Goal: Information Seeking & Learning: Check status

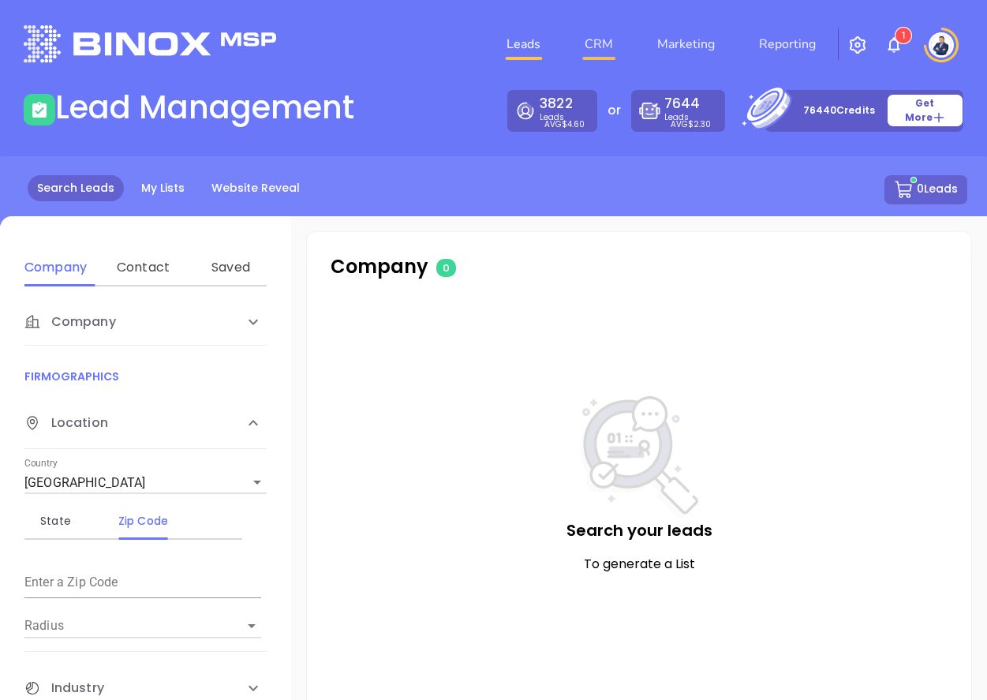
click at [609, 47] on link "CRM" at bounding box center [598, 44] width 41 height 32
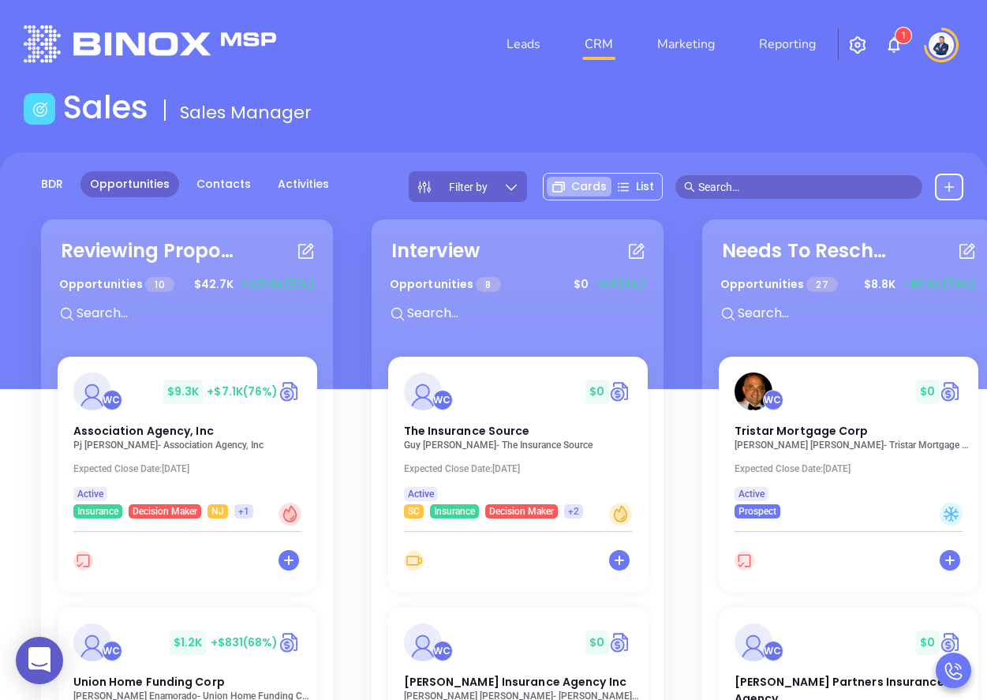
click at [731, 184] on input "text" at bounding box center [805, 186] width 215 height 17
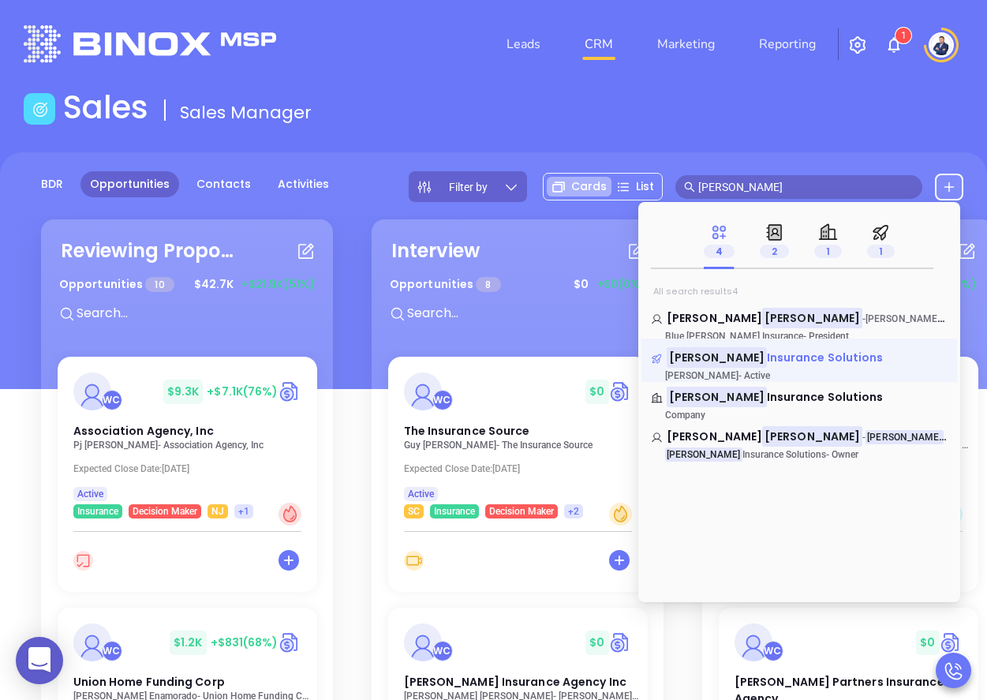
type input "davenport"
click at [783, 359] on span "Insurance Solutions" at bounding box center [825, 357] width 117 height 16
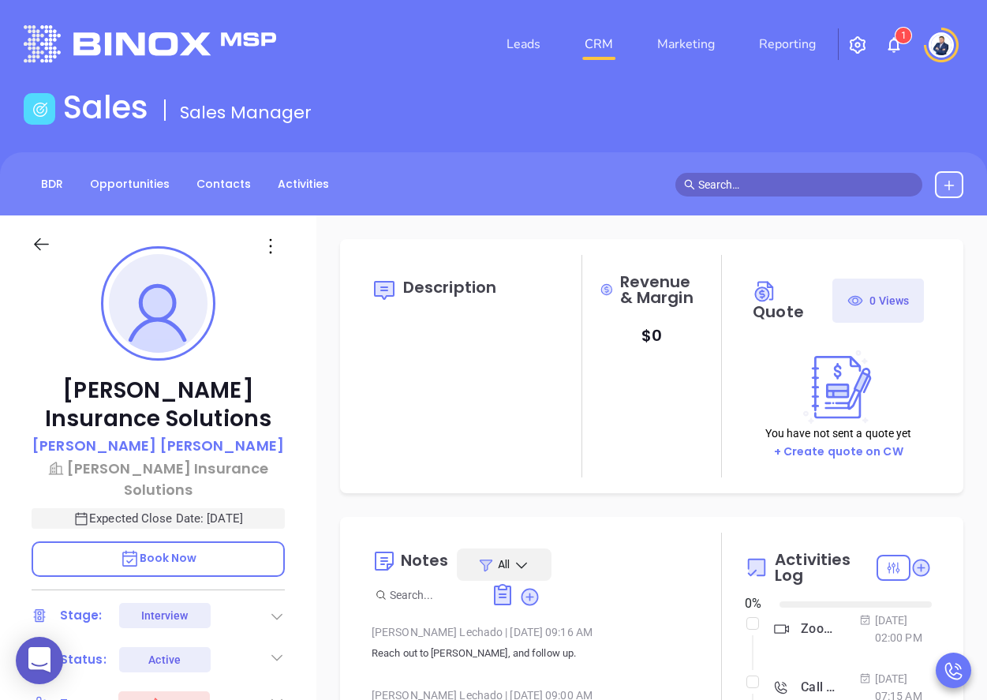
type input "08/28/2025"
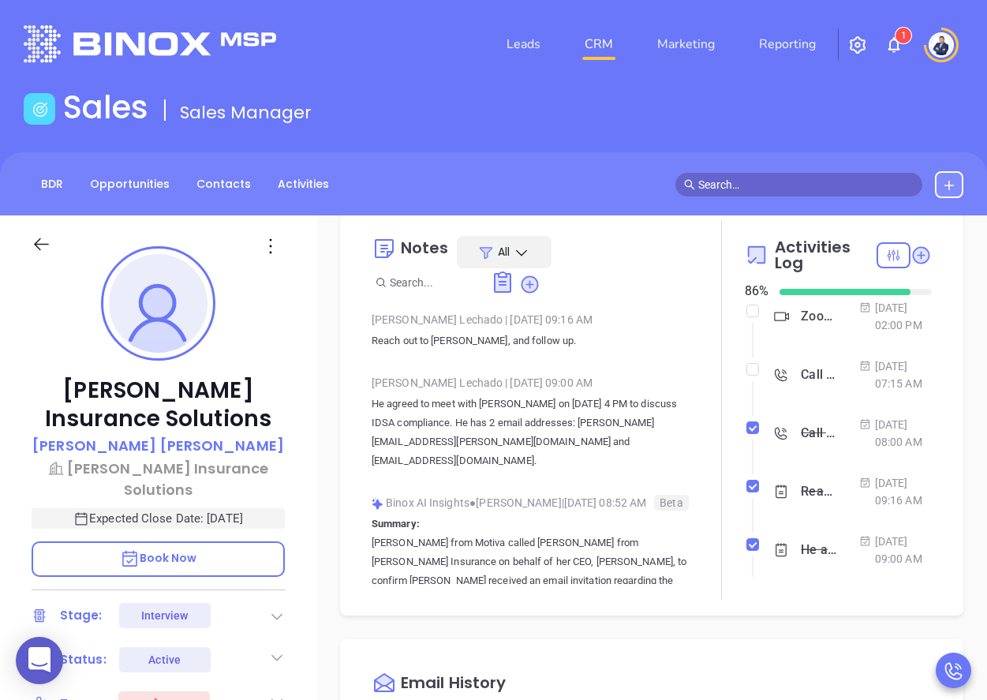
scroll to position [310, 0]
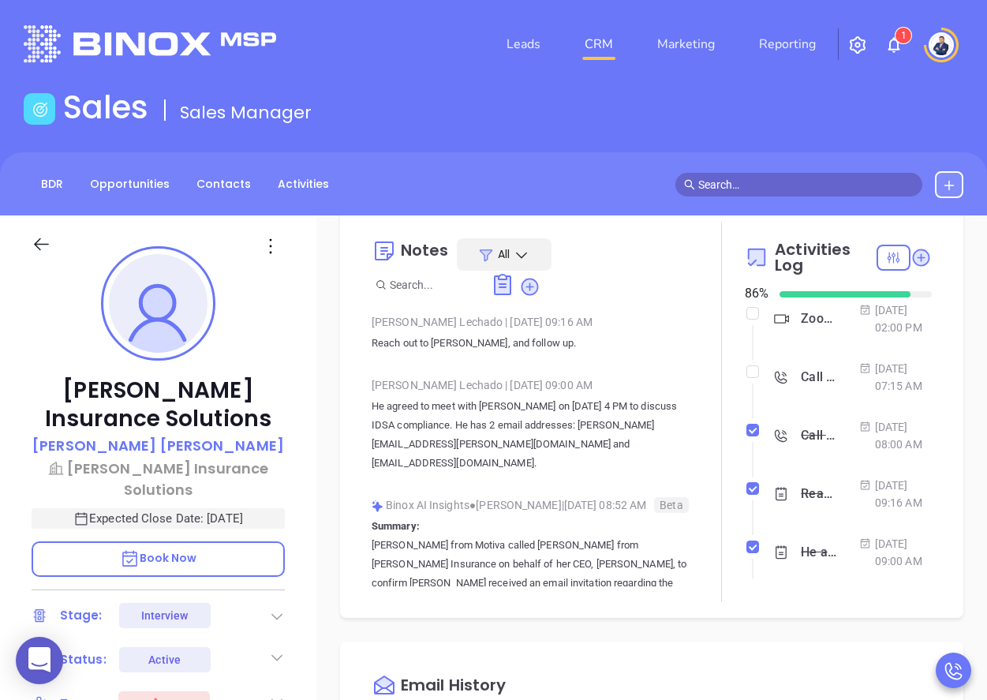
type input "Walter Contreras"
click at [803, 327] on div "Zoom Meeting with Walter" at bounding box center [819, 319] width 36 height 24
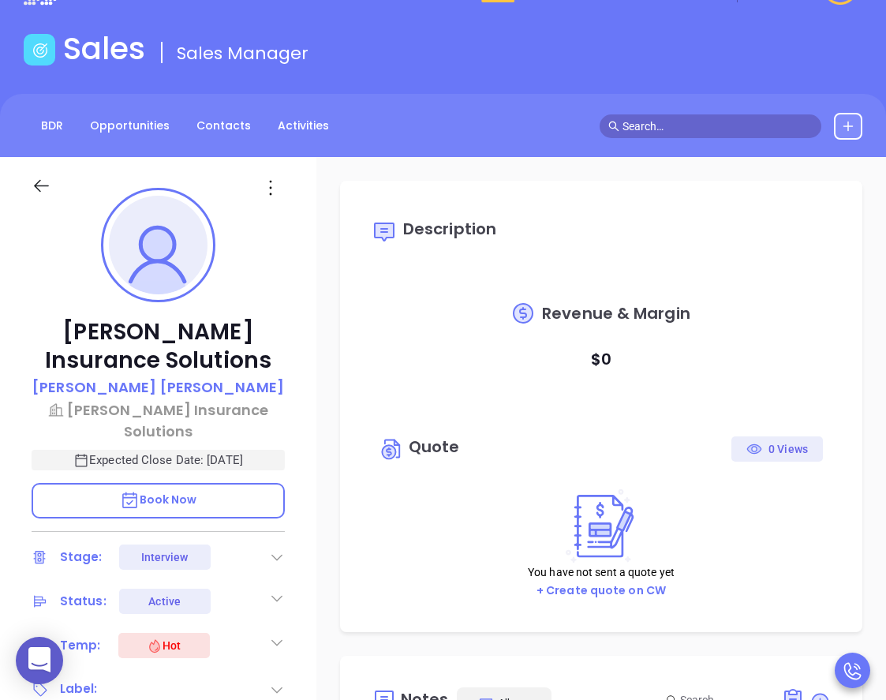
scroll to position [0, 0]
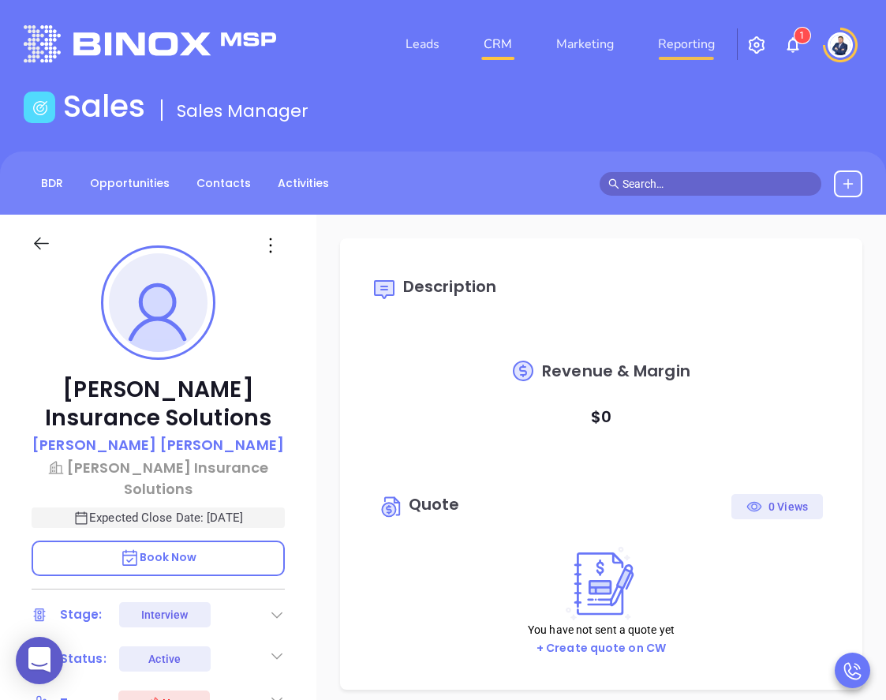
click at [695, 40] on link "Reporting" at bounding box center [686, 44] width 69 height 32
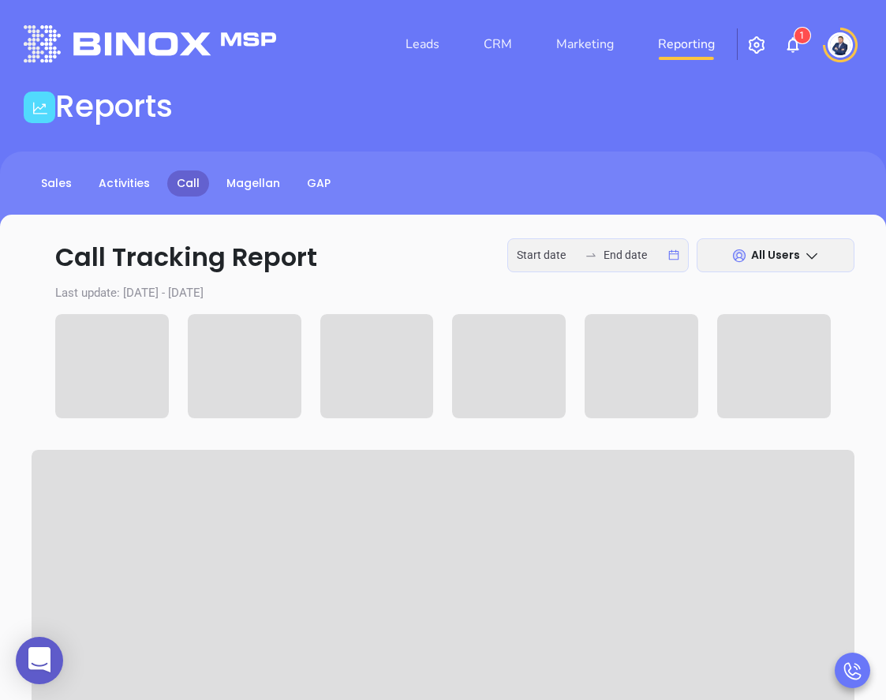
type input "2025-08-25"
type input "2025-08-27"
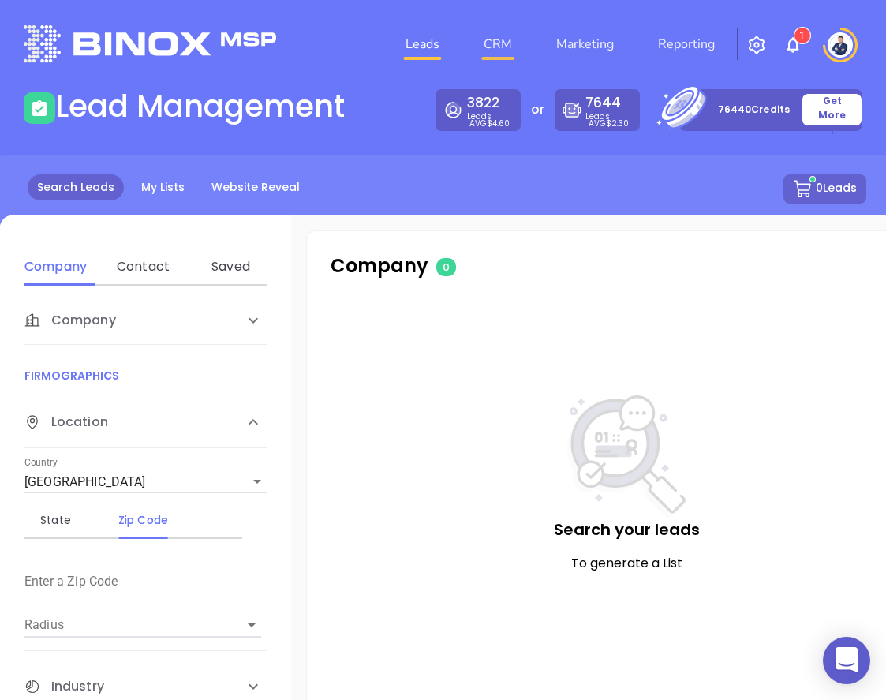
click at [496, 37] on link "CRM" at bounding box center [497, 44] width 41 height 32
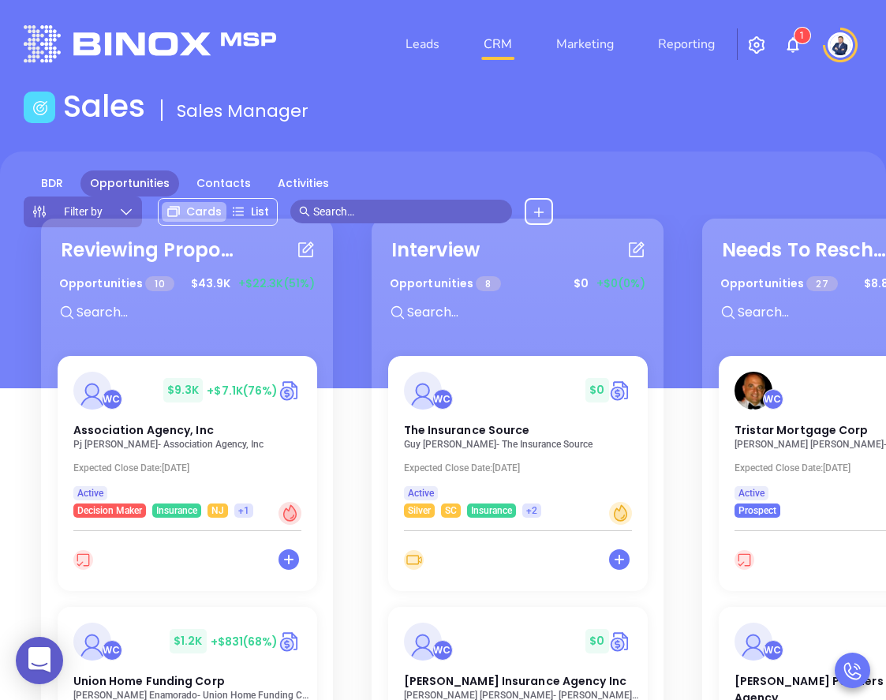
click at [503, 203] on input "text" at bounding box center [408, 211] width 190 height 17
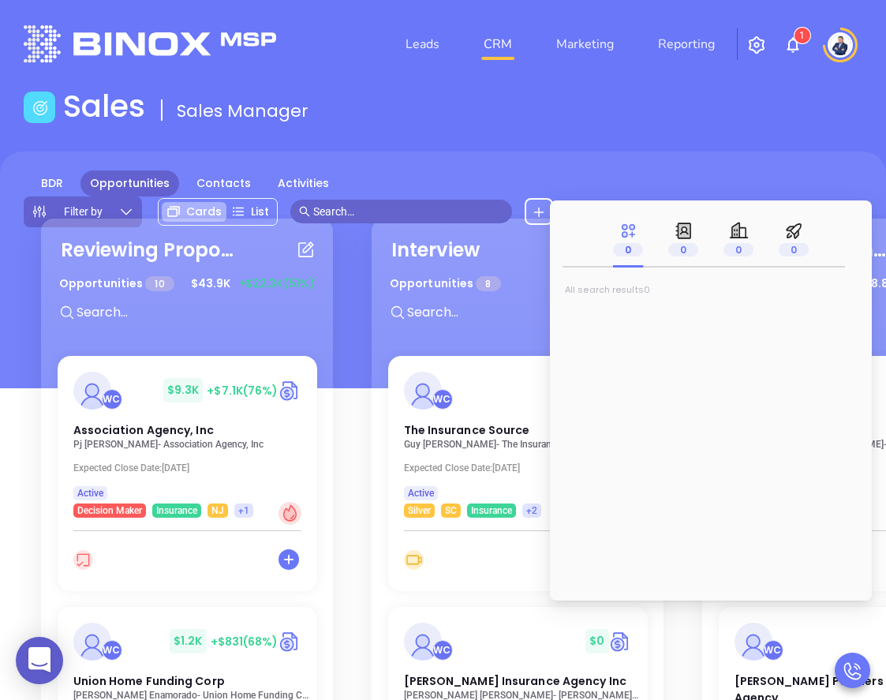
click at [503, 203] on input "text" at bounding box center [408, 211] width 190 height 17
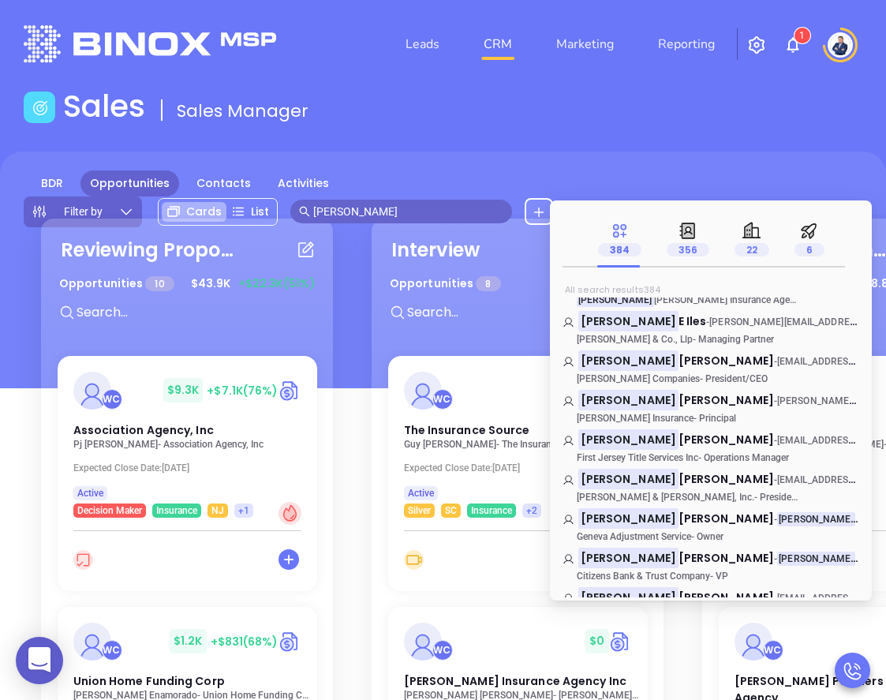
scroll to position [1119, 0]
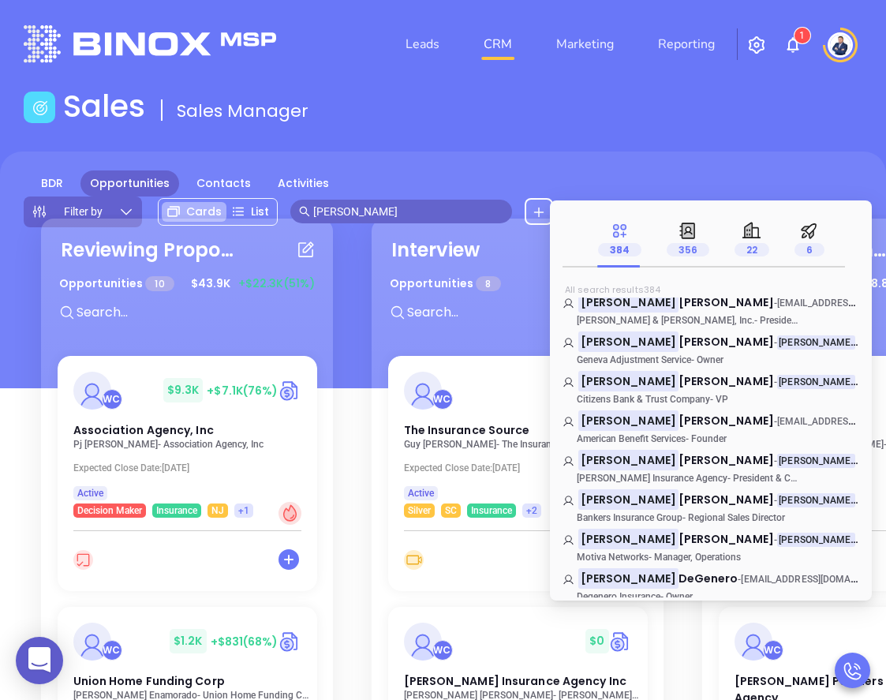
type input "[PERSON_NAME]"
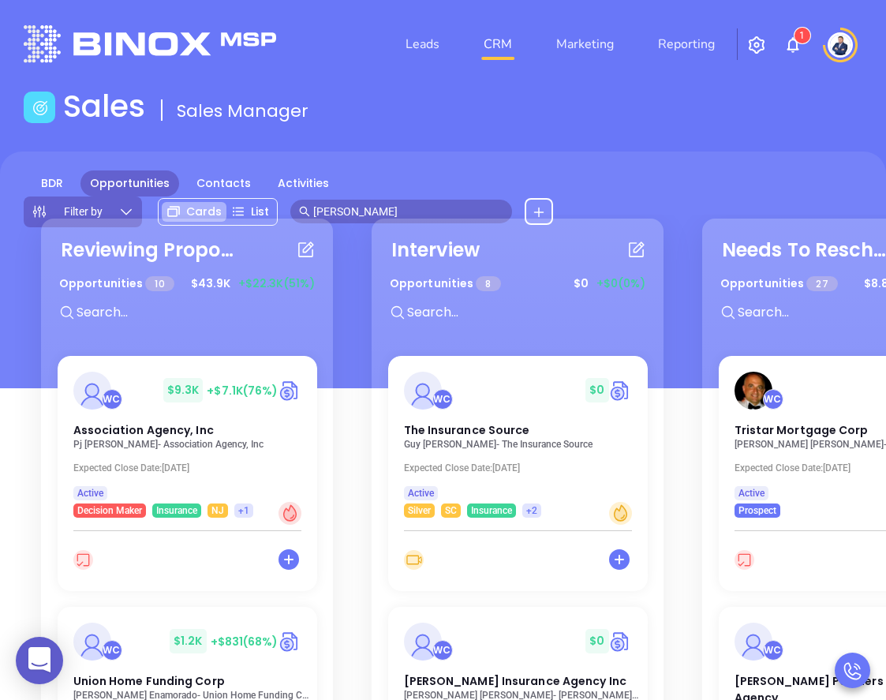
click at [661, 93] on div "Sales Sales Manager" at bounding box center [443, 109] width 858 height 43
